Goal: Task Accomplishment & Management: Use online tool/utility

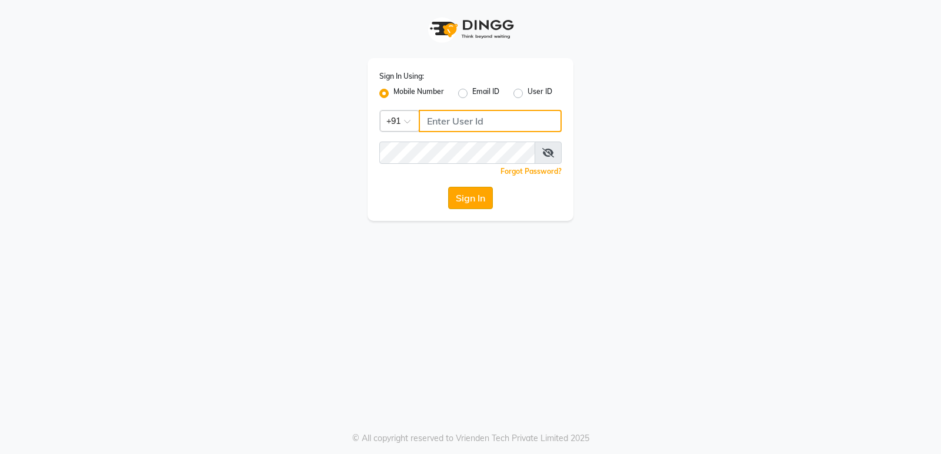
type input "9854547373"
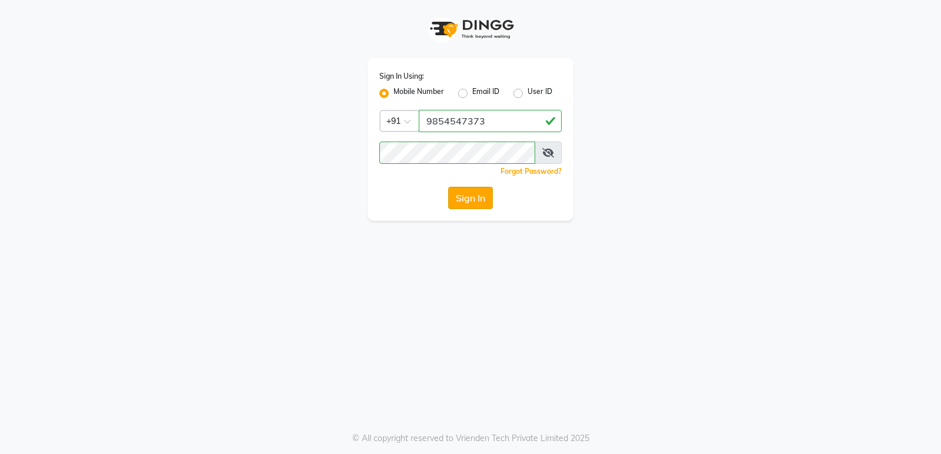
click at [448, 200] on button "Sign In" at bounding box center [470, 198] width 45 height 22
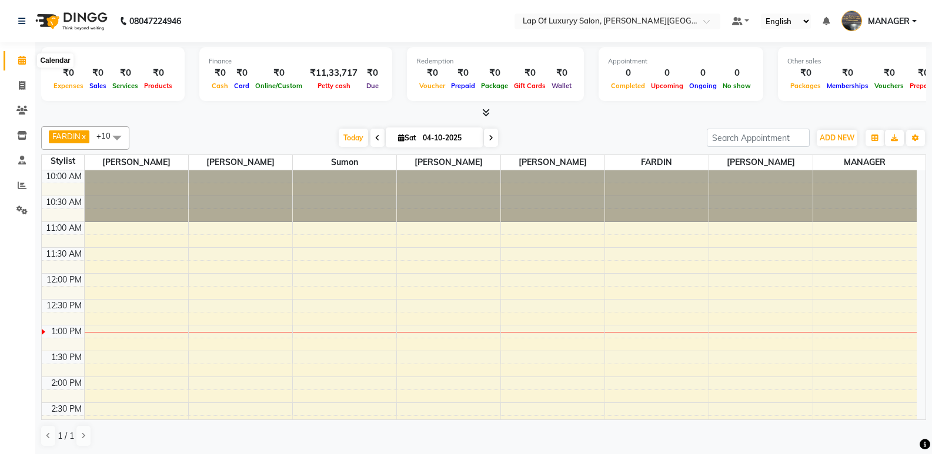
click at [21, 58] on icon at bounding box center [22, 60] width 8 height 9
click at [17, 82] on span at bounding box center [22, 86] width 21 height 14
select select "service"
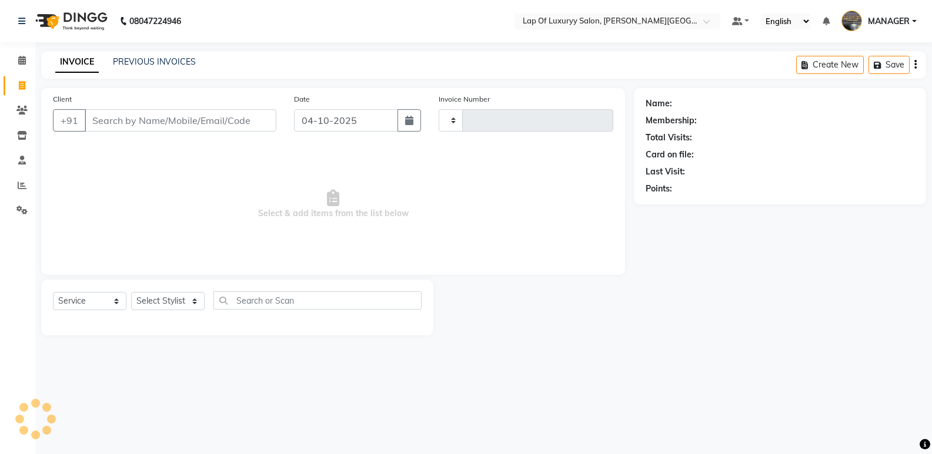
type input "1144"
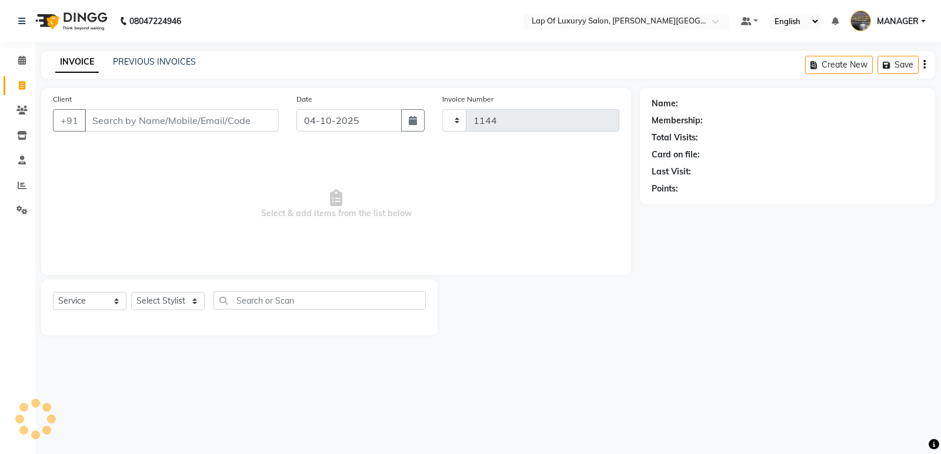
select select "17"
click at [185, 109] on input "Client" at bounding box center [182, 120] width 194 height 22
click at [6, 108] on link "Clients" at bounding box center [18, 110] width 28 height 19
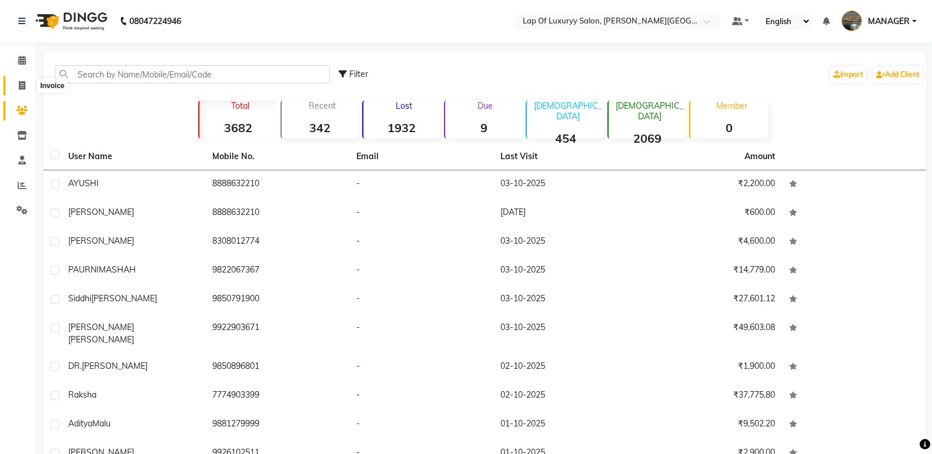
click at [25, 87] on icon at bounding box center [22, 85] width 6 height 9
select select "service"
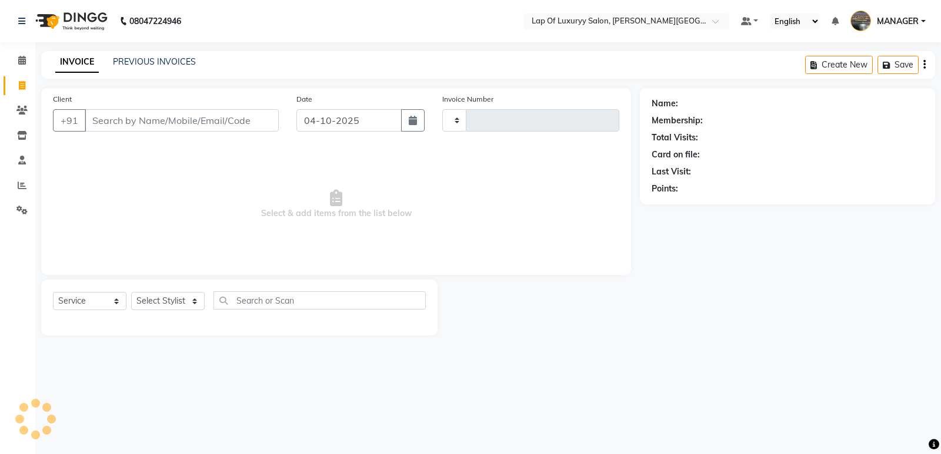
type input "1144"
select select "17"
click at [188, 112] on input "Client" at bounding box center [182, 120] width 194 height 22
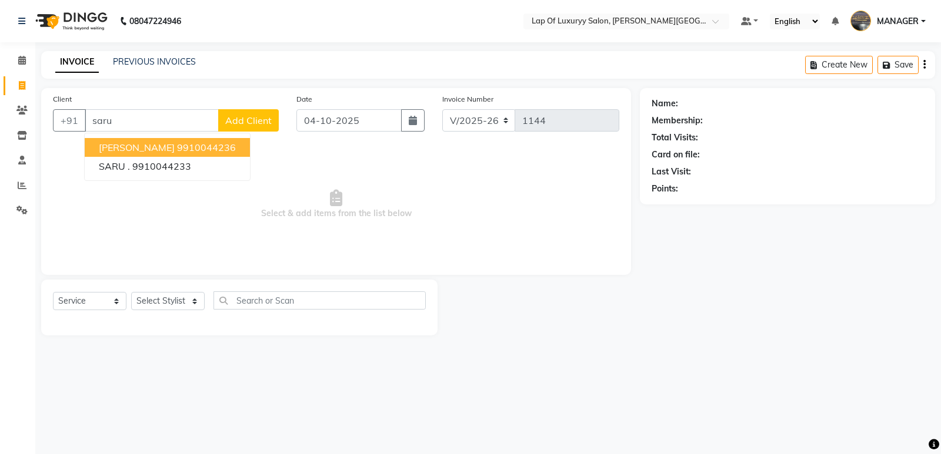
click at [145, 141] on button "[PERSON_NAME] 9910044236" at bounding box center [167, 147] width 165 height 19
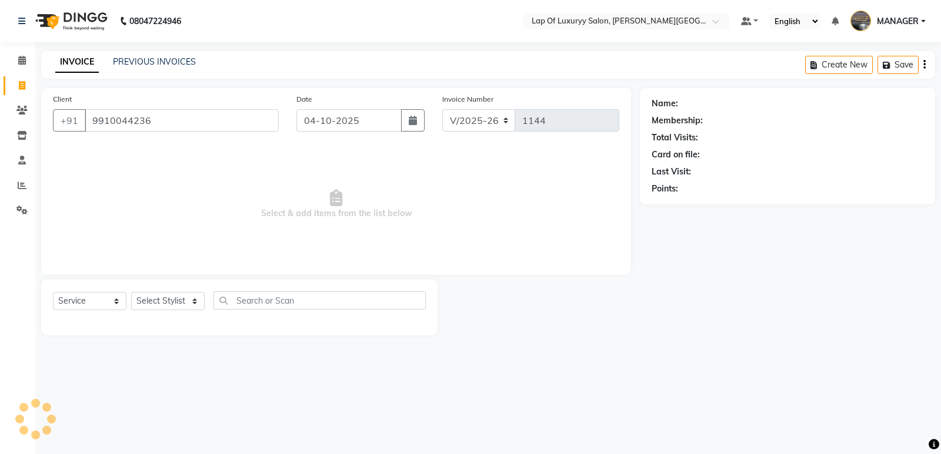
type input "9910044236"
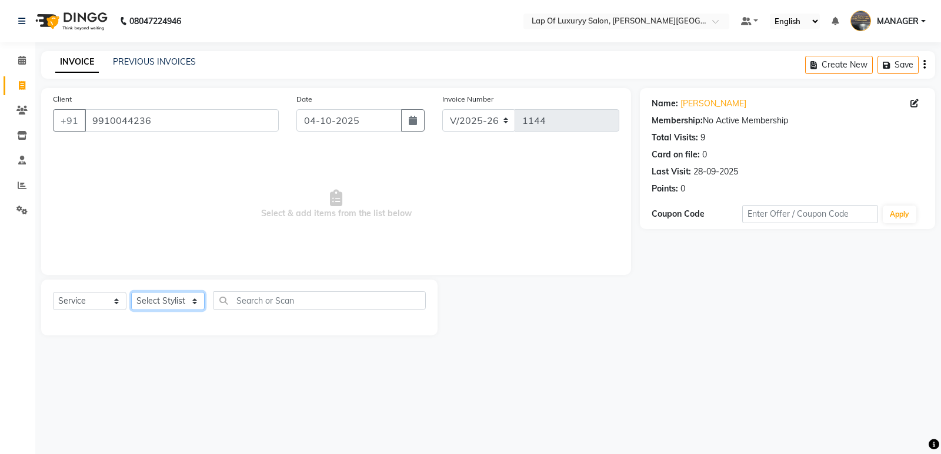
click at [166, 309] on select "Select Stylist FARDIN [PERSON_NAME] [PERSON_NAME] MANAGER [PERSON_NAME] [PERSON…" at bounding box center [167, 301] width 73 height 18
click at [131, 292] on select "Select Stylist FARDIN [PERSON_NAME] [PERSON_NAME] MANAGER [PERSON_NAME] [PERSON…" at bounding box center [167, 301] width 73 height 18
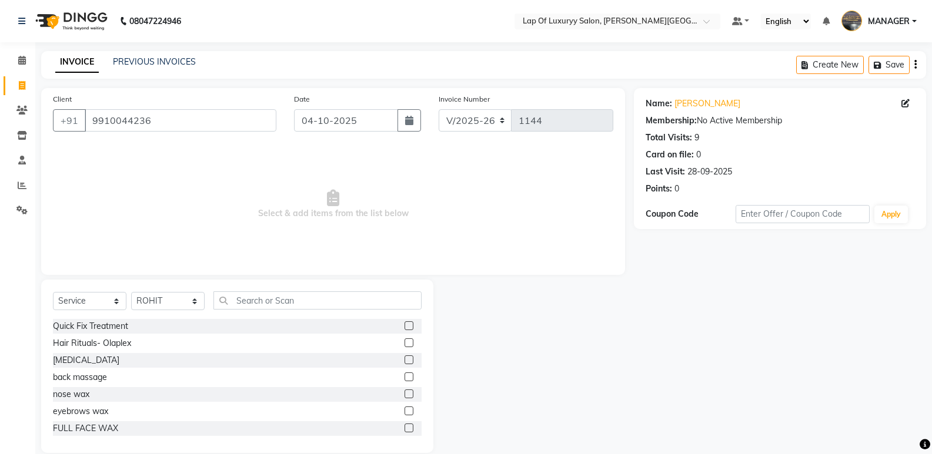
click at [155, 287] on div "Select Service Product Membership Package Voucher Prepaid Gift Card Select Styl…" at bounding box center [237, 366] width 392 height 173
click at [153, 293] on select "Select Stylist FARDIN [PERSON_NAME] [PERSON_NAME] MANAGER [PERSON_NAME] [PERSON…" at bounding box center [167, 301] width 73 height 18
select select "50447"
click at [131, 292] on select "Select Stylist FARDIN [PERSON_NAME] [PERSON_NAME] MANAGER [PERSON_NAME] [PERSON…" at bounding box center [167, 301] width 73 height 18
click at [264, 299] on input "text" at bounding box center [317, 301] width 208 height 18
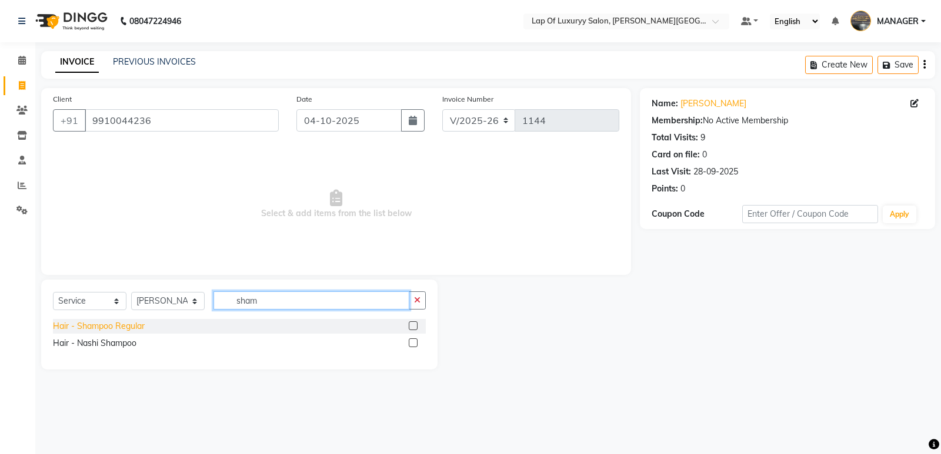
type input "sham"
drag, startPoint x: 130, startPoint y: 328, endPoint x: 166, endPoint y: 302, distance: 45.0
click at [131, 328] on div "Hair - Shampoo Regular" at bounding box center [99, 326] width 92 height 12
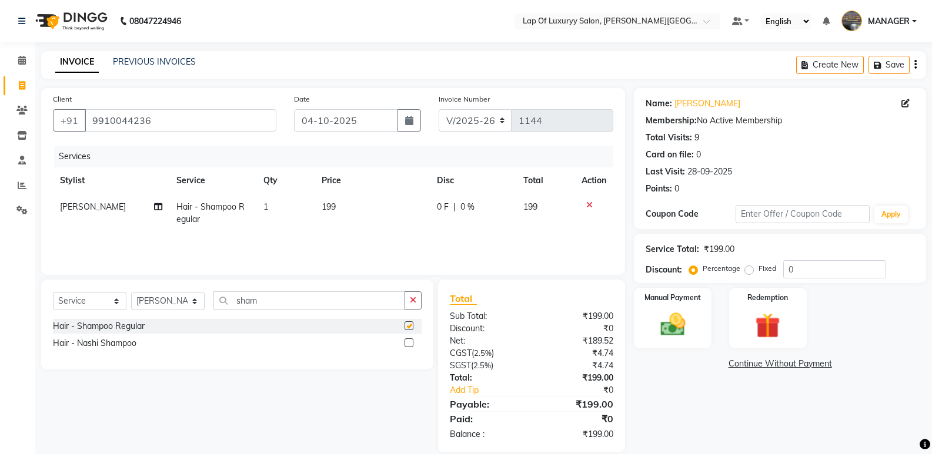
checkbox input "false"
click at [396, 209] on td "199" at bounding box center [372, 213] width 115 height 39
select select "50447"
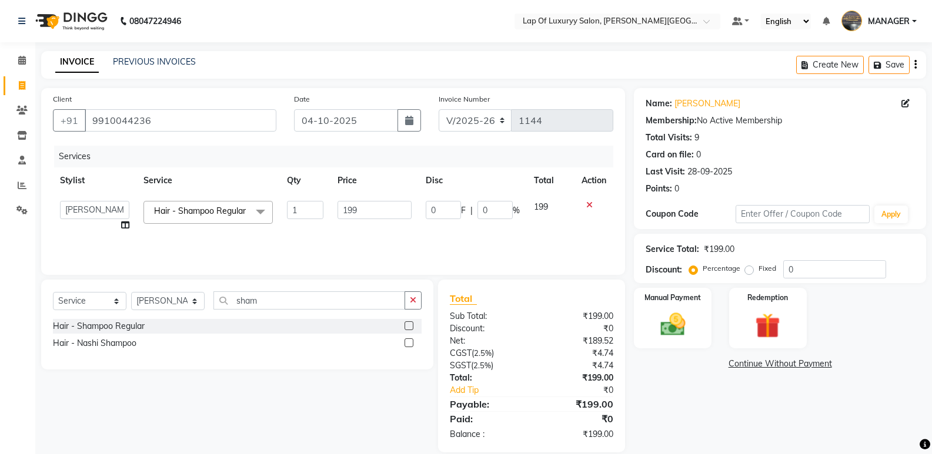
click at [396, 209] on input "199" at bounding box center [373, 210] width 73 height 18
type input "1"
type input "800"
click at [670, 386] on div "Name: [PERSON_NAME] Membership: No Active Membership Total Visits: 9 Card on fi…" at bounding box center [784, 270] width 301 height 365
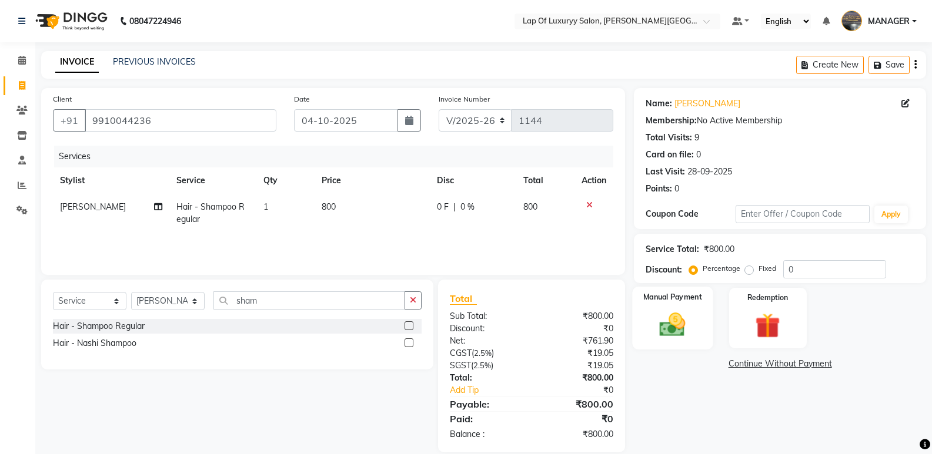
click at [673, 319] on img at bounding box center [672, 325] width 42 height 30
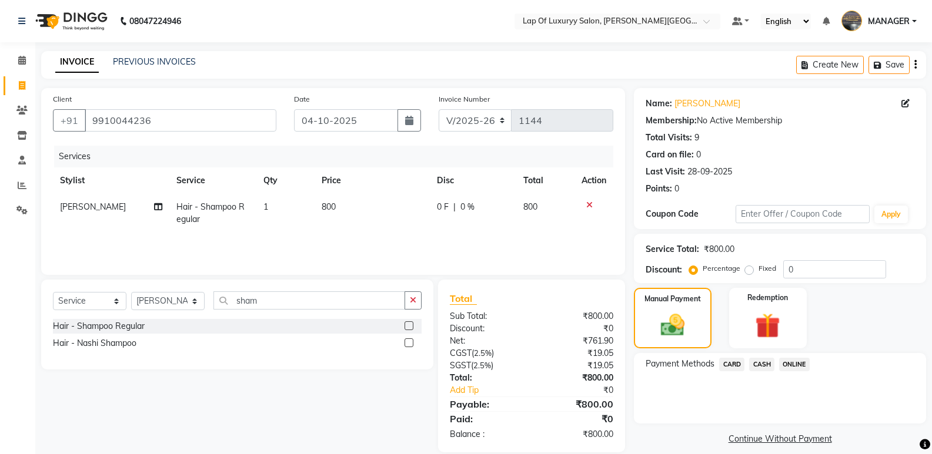
click at [798, 373] on div "ONLINE" at bounding box center [791, 366] width 35 height 16
click at [795, 363] on span "ONLINE" at bounding box center [794, 365] width 31 height 14
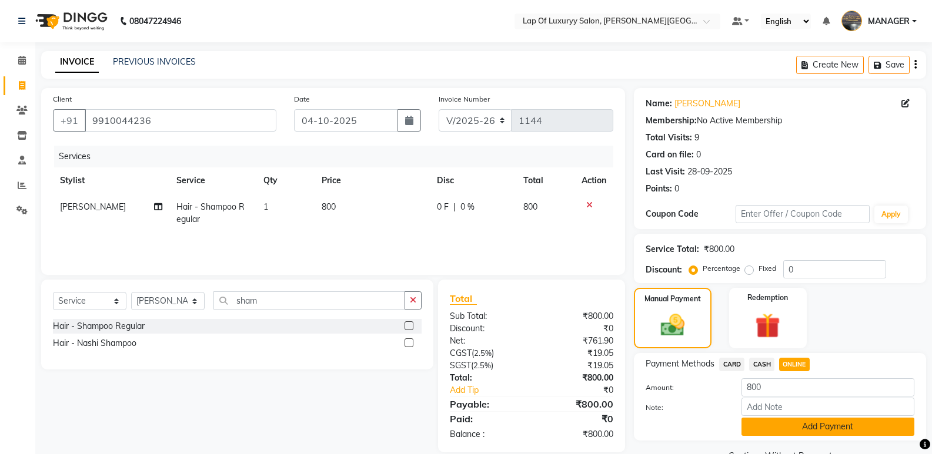
click at [764, 432] on button "Add Payment" at bounding box center [827, 427] width 173 height 18
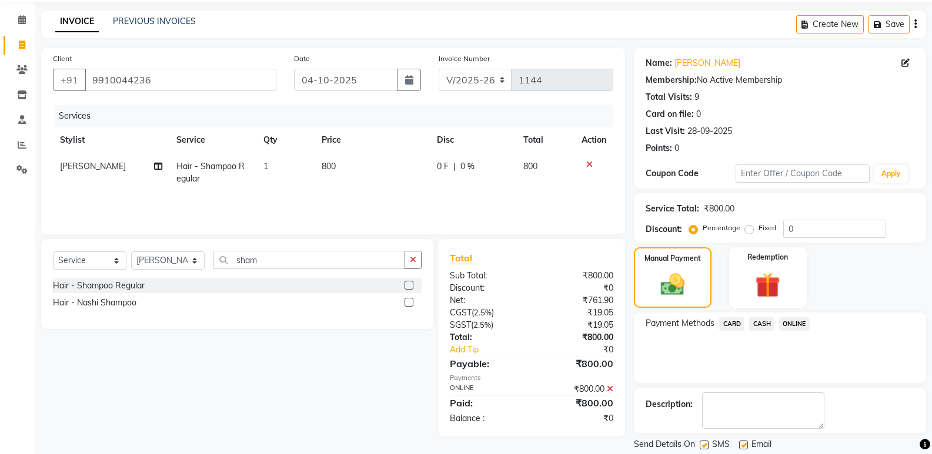
scroll to position [78, 0]
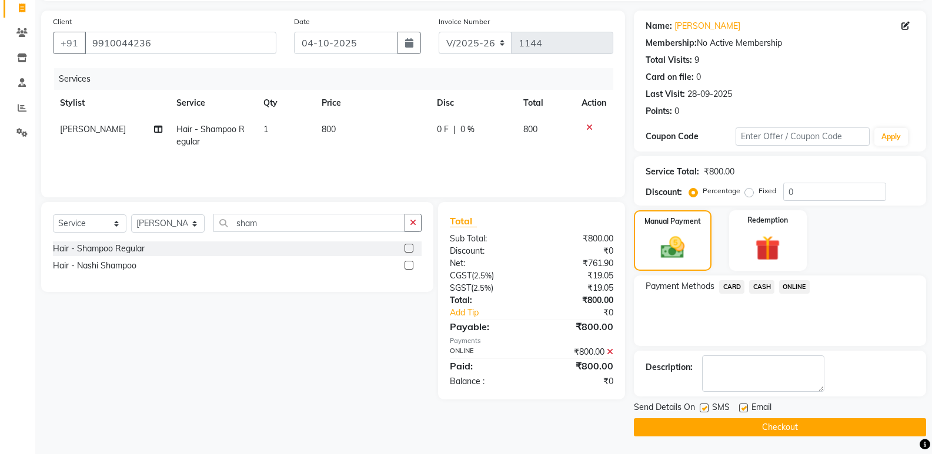
click at [743, 406] on label at bounding box center [743, 408] width 9 height 9
click at [743, 406] on input "checkbox" at bounding box center [743, 409] width 8 height 8
checkbox input "false"
click at [707, 408] on label at bounding box center [704, 408] width 9 height 9
click at [707, 408] on input "checkbox" at bounding box center [704, 409] width 8 height 8
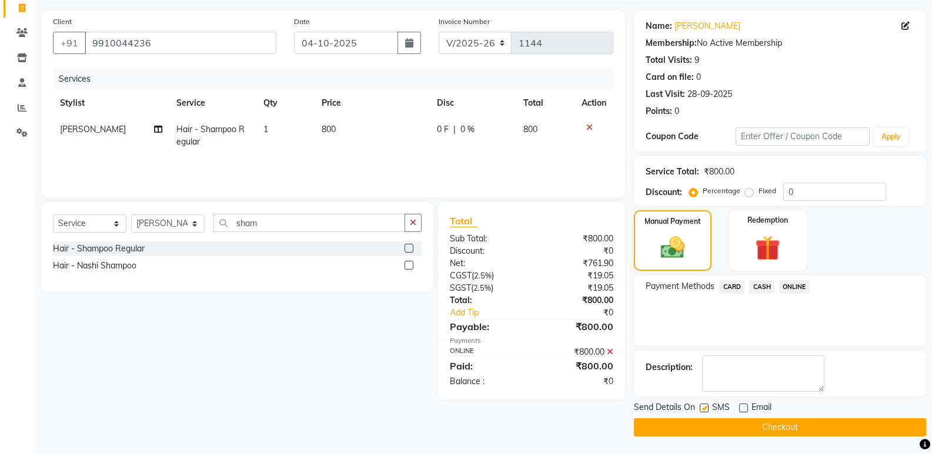
checkbox input "false"
click at [694, 422] on button "Checkout" at bounding box center [780, 428] width 292 height 18
